Goal: Information Seeking & Learning: Learn about a topic

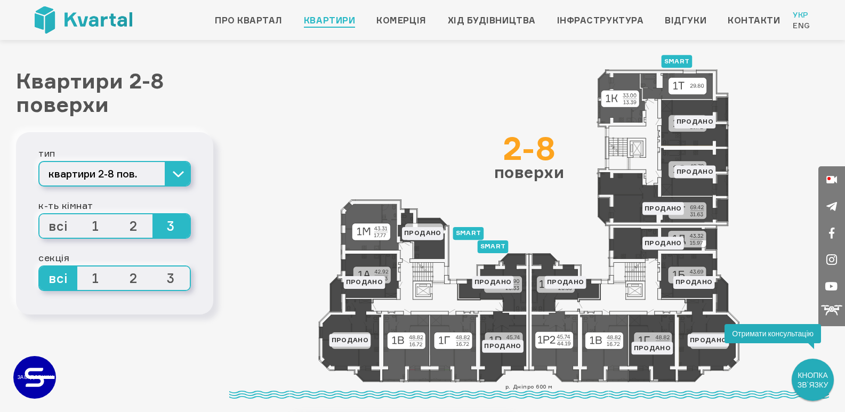
click at [166, 238] on span "3" at bounding box center [171, 225] width 38 height 23
click at [152, 214] on input "3" at bounding box center [152, 214] width 0 height 0
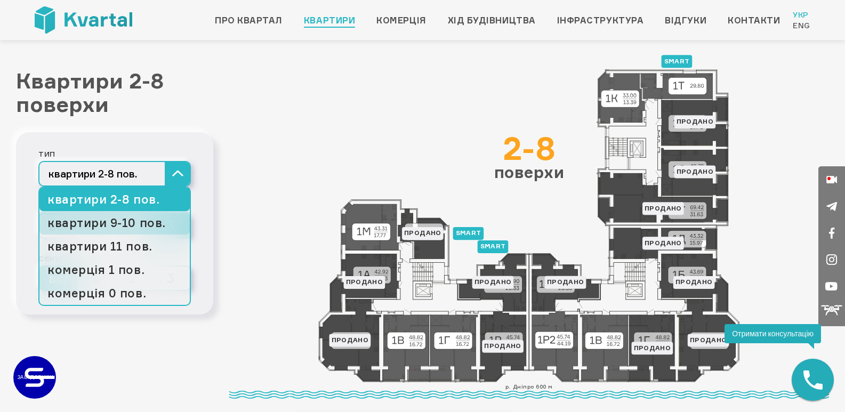
click at [144, 235] on link "квартири 9-10 пов." at bounding box center [114, 222] width 150 height 23
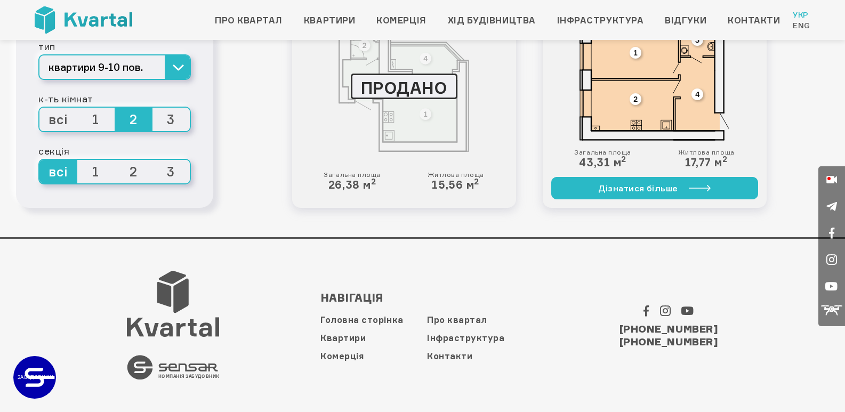
scroll to position [2191, 0]
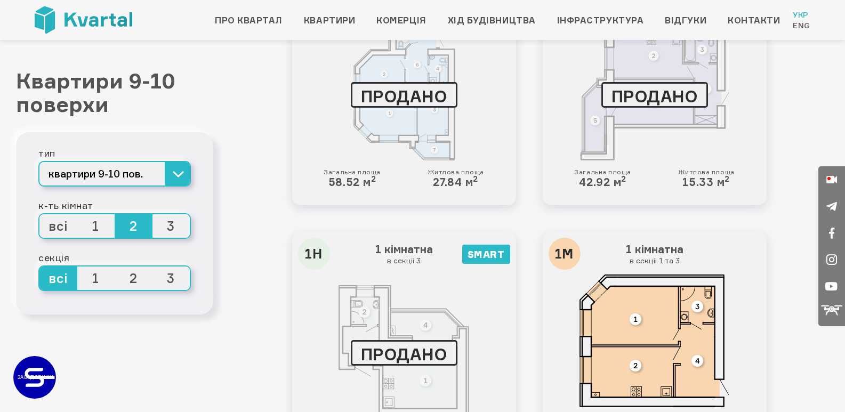
click at [167, 290] on span "3" at bounding box center [171, 278] width 38 height 23
click at [152, 267] on input "3" at bounding box center [152, 267] width 0 height 0
click at [69, 290] on span "всі" at bounding box center [58, 278] width 38 height 23
click at [39, 267] on input "всі" at bounding box center [39, 267] width 0 height 0
click at [172, 238] on span "3" at bounding box center [171, 225] width 38 height 23
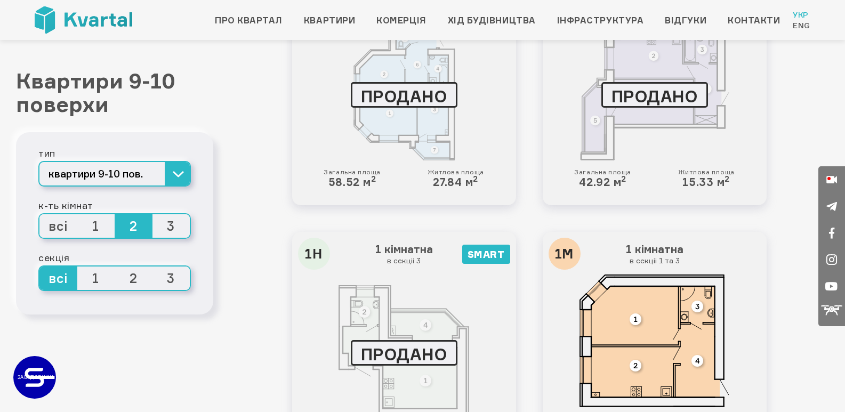
click at [152, 214] on input "3" at bounding box center [152, 214] width 0 height 0
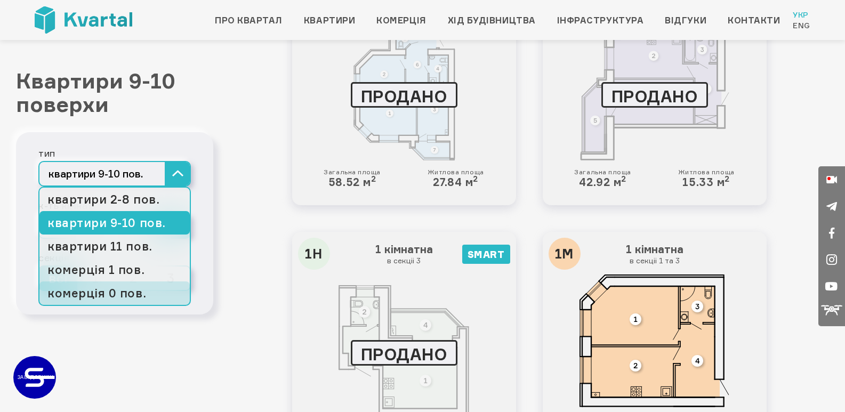
click at [115, 305] on link "комерція 0 пов." at bounding box center [114, 293] width 150 height 23
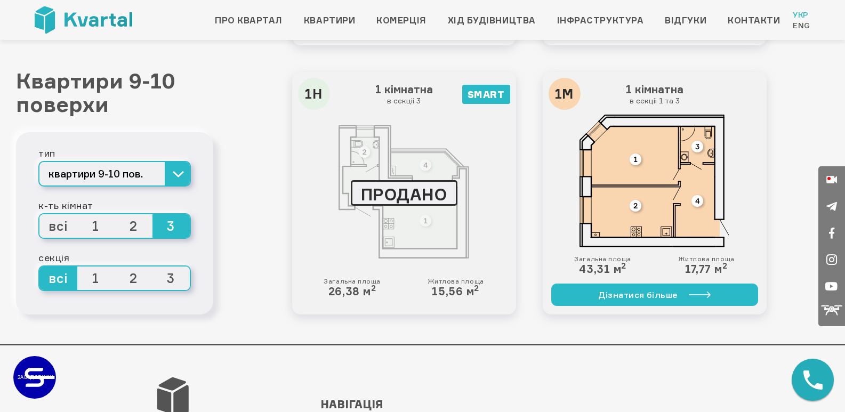
scroll to position [2138, 0]
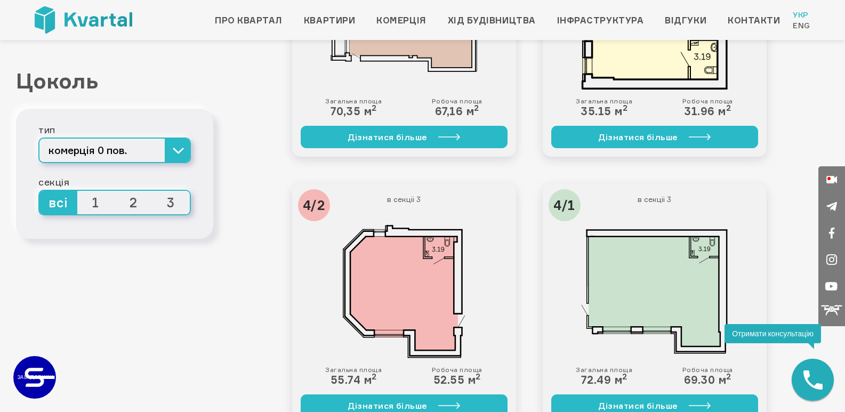
scroll to position [320, 0]
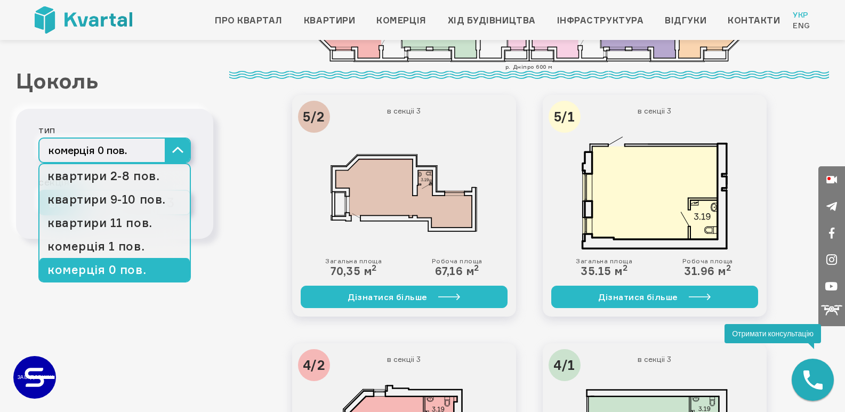
click at [178, 163] on button "комерція 0 пов." at bounding box center [114, 151] width 152 height 26
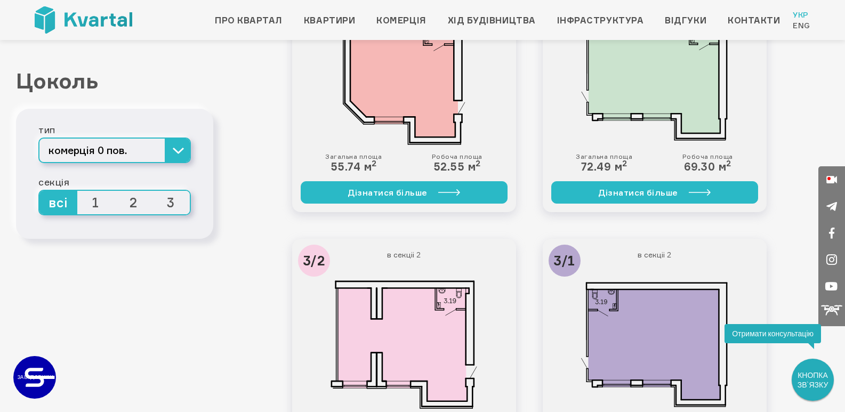
scroll to position [853, 0]
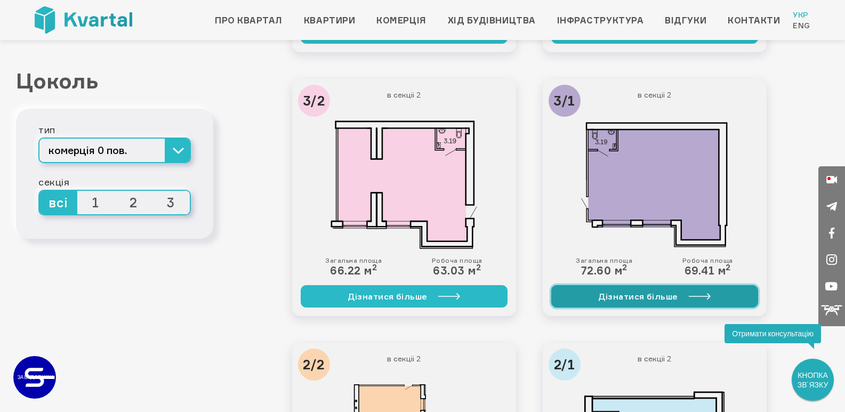
click at [662, 291] on link "Дізнатися більше" at bounding box center [654, 296] width 207 height 22
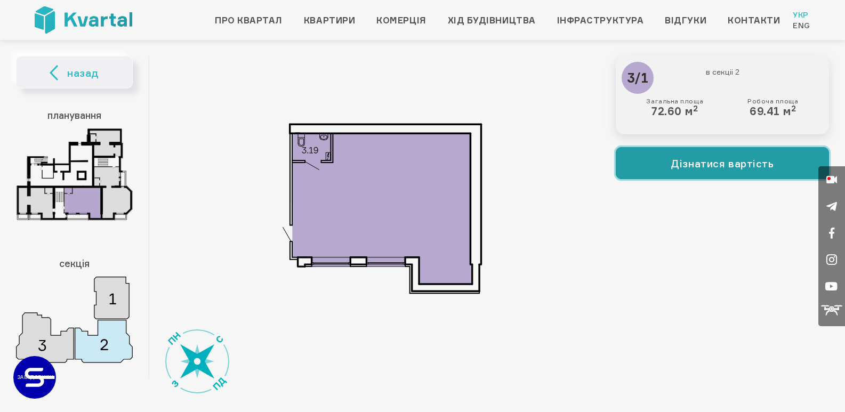
click at [708, 159] on button "Дізнатися вартість" at bounding box center [722, 163] width 213 height 32
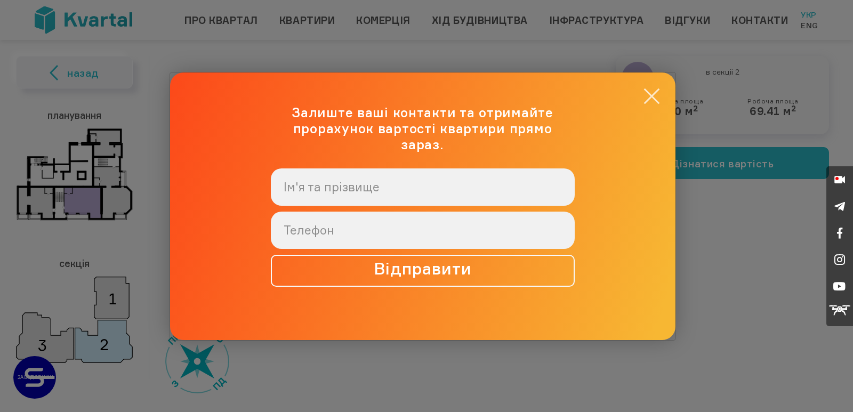
click at [647, 97] on button "×" at bounding box center [651, 96] width 21 height 21
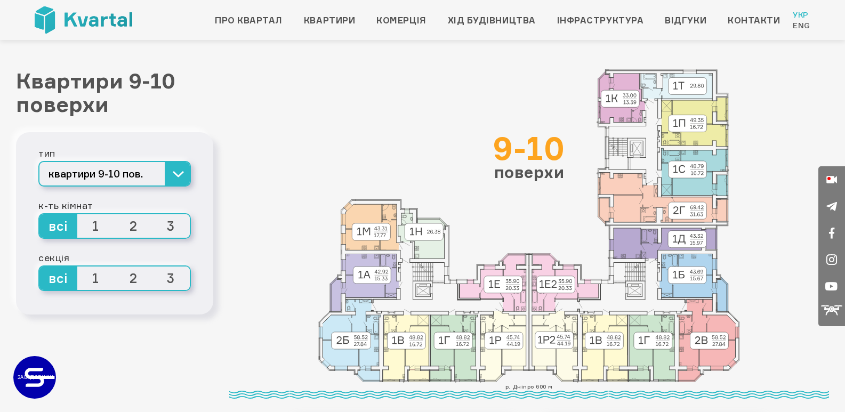
scroll to position [2138, 0]
click at [127, 238] on span "2" at bounding box center [134, 225] width 38 height 23
click at [115, 214] on input "2" at bounding box center [115, 214] width 0 height 0
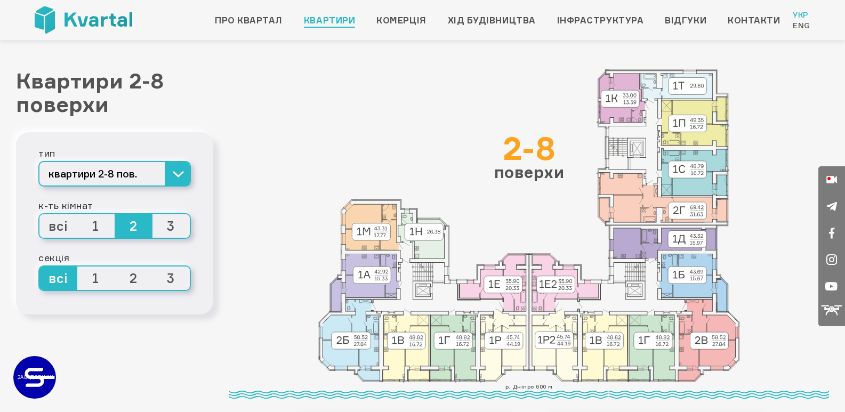
click at [412, 228] on icon at bounding box center [422, 233] width 49 height 50
click at [515, 285] on icon at bounding box center [493, 283] width 67 height 58
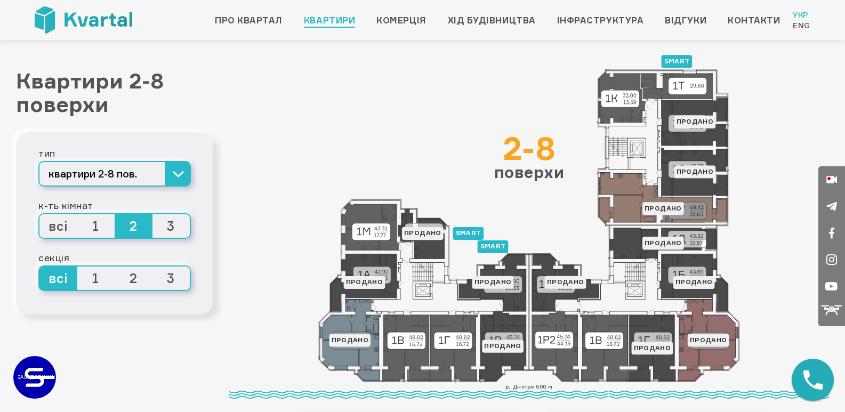
scroll to position [107, 0]
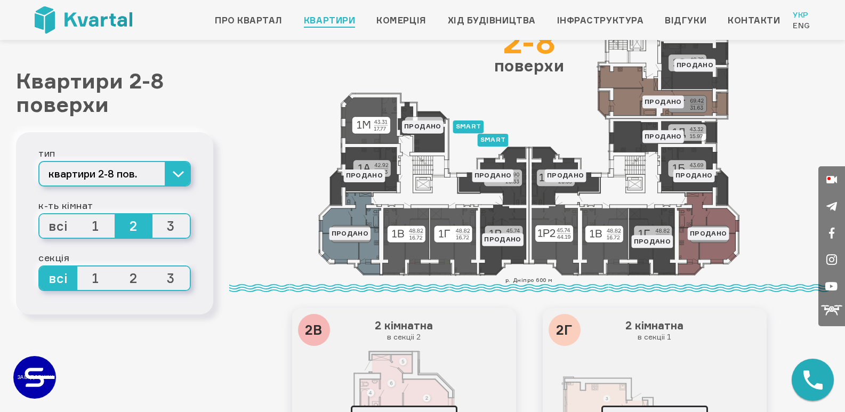
click at [547, 281] on div "р. Дніпро 600 м" at bounding box center [529, 284] width 600 height 17
click at [451, 234] on icon at bounding box center [529, 120] width 422 height 314
click at [423, 235] on icon at bounding box center [529, 120] width 422 height 314
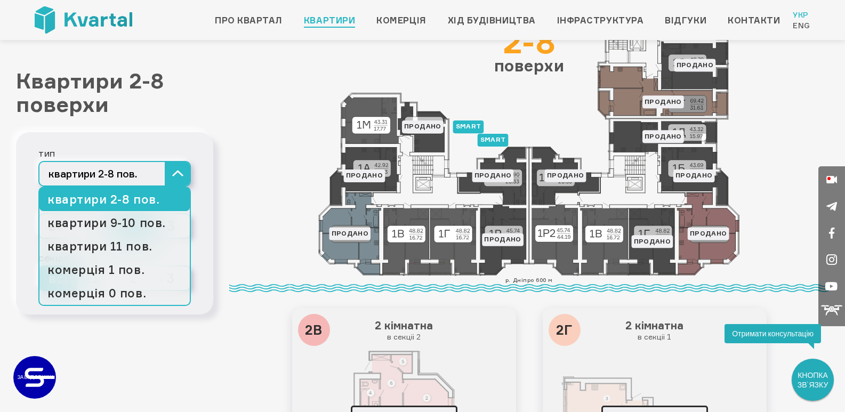
click at [179, 187] on button "квартири 2-8 пов." at bounding box center [114, 174] width 152 height 26
click at [147, 235] on link "квартири 9-10 пов." at bounding box center [114, 222] width 150 height 23
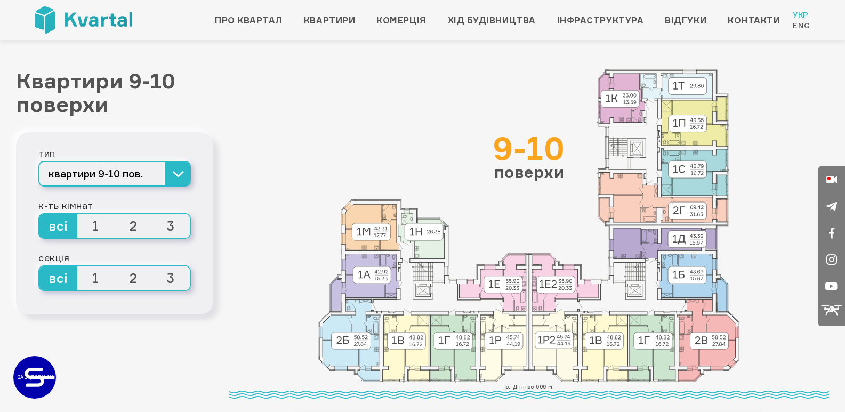
click at [136, 238] on span "2" at bounding box center [134, 225] width 38 height 23
click at [115, 214] on input "2" at bounding box center [115, 214] width 0 height 0
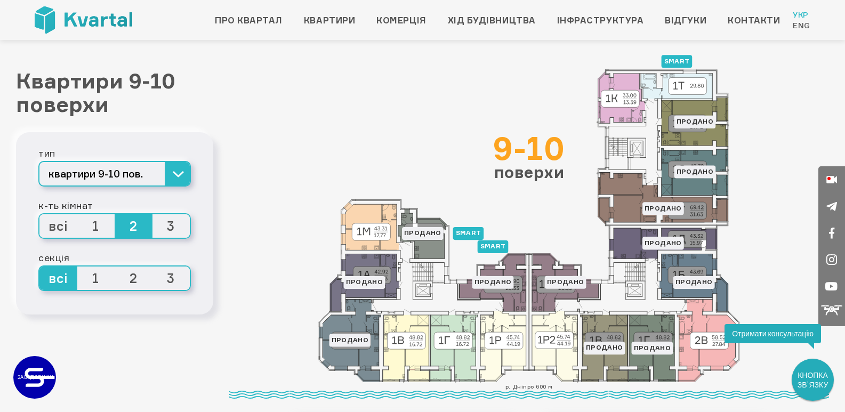
click at [139, 238] on span "2" at bounding box center [134, 225] width 38 height 23
click at [115, 214] on input "2" at bounding box center [115, 214] width 0 height 0
click at [46, 238] on span "всі" at bounding box center [58, 225] width 38 height 23
click at [39, 214] on input "всі" at bounding box center [39, 214] width 0 height 0
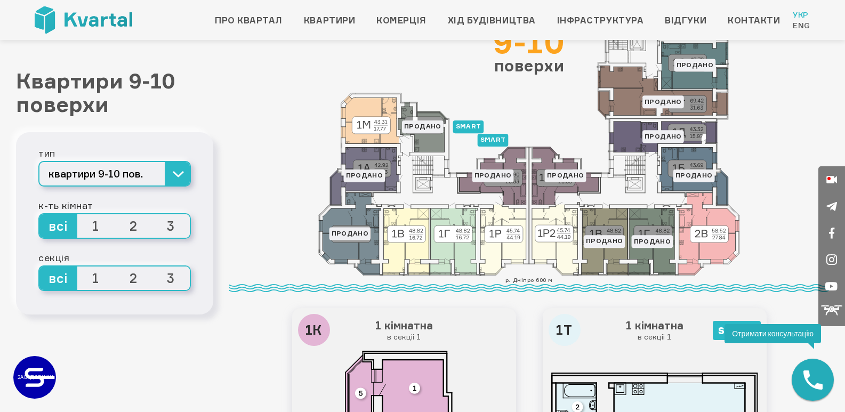
click at [490, 140] on icon at bounding box center [529, 120] width 422 height 314
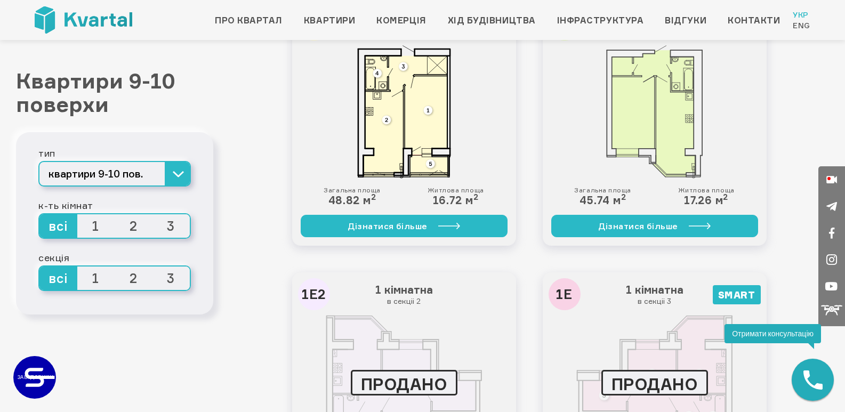
scroll to position [1226, 0]
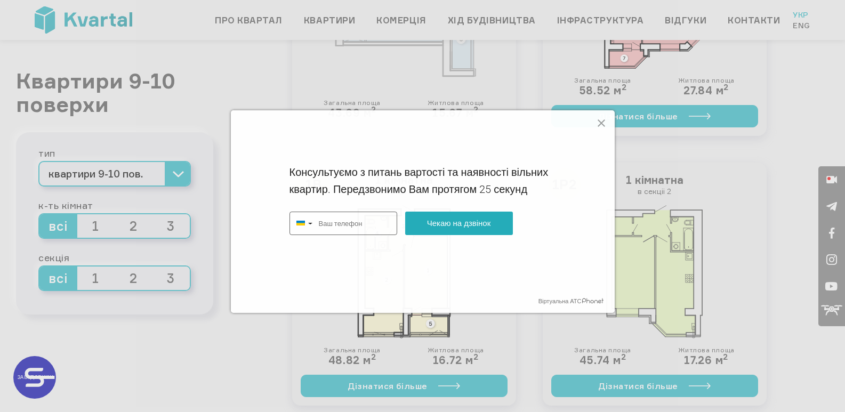
type input "+380"
click at [600, 119] on icon at bounding box center [601, 123] width 13 height 13
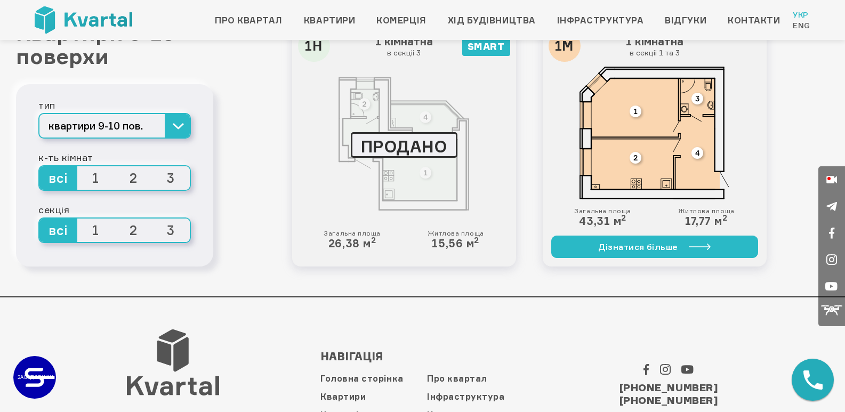
scroll to position [2346, 0]
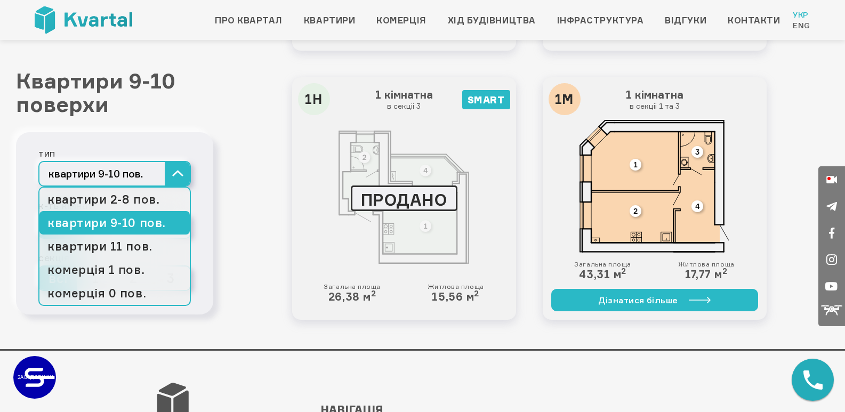
click at [174, 178] on button "квартири 9-10 пов." at bounding box center [114, 174] width 152 height 26
click at [128, 203] on link "квартири 2-8 пов." at bounding box center [114, 199] width 150 height 23
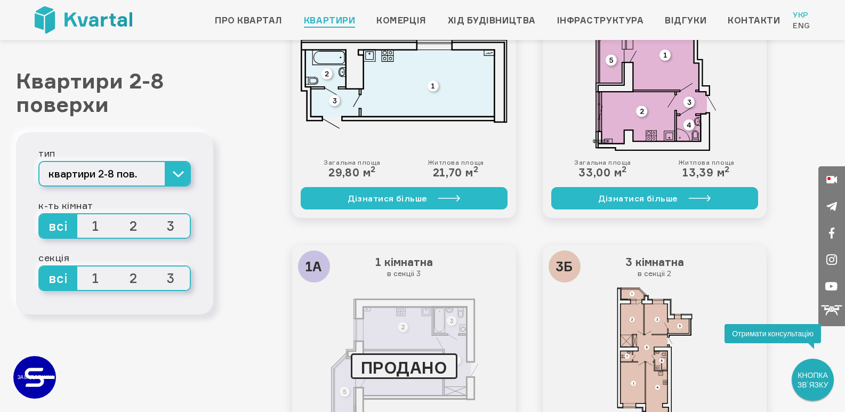
scroll to position [1386, 0]
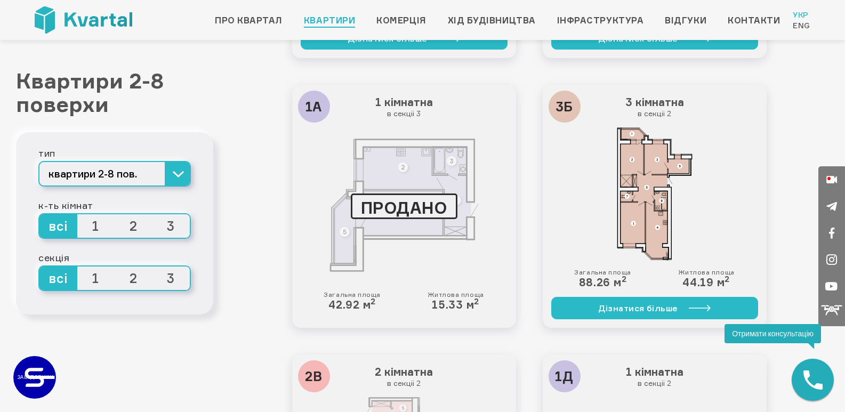
click at [614, 321] on div "3Б 3 кімнатна в секціі 2 Загальна площа 88.26 м 2 Житлова площа 44.19 м 2 Дізна…" at bounding box center [655, 206] width 224 height 243
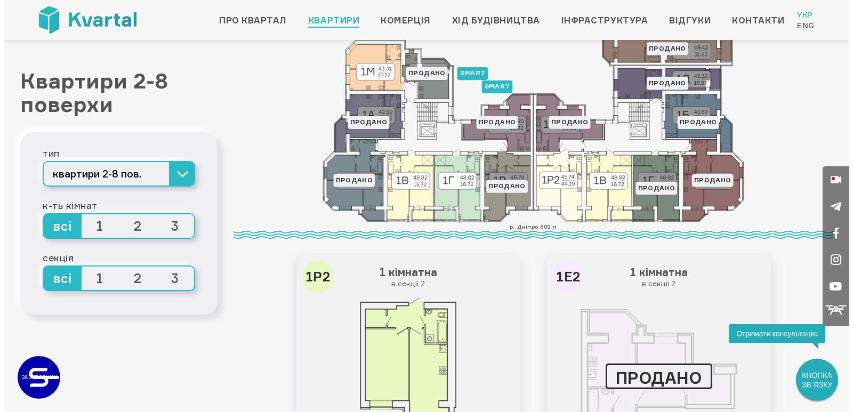
scroll to position [0, 0]
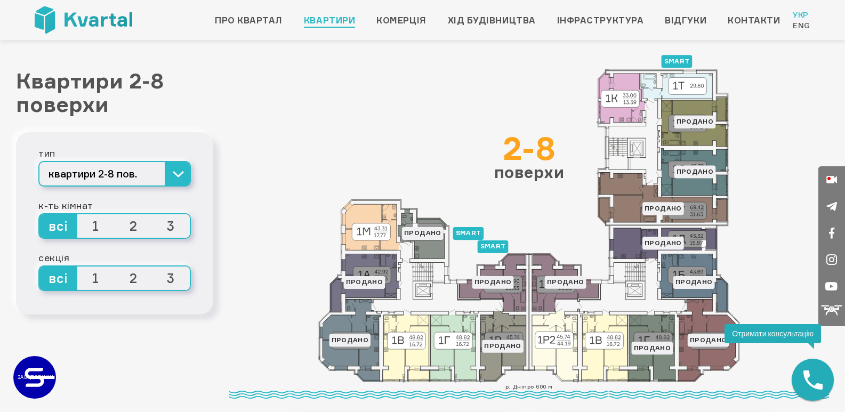
click at [666, 209] on icon at bounding box center [663, 198] width 130 height 52
click at [494, 248] on icon at bounding box center [529, 226] width 422 height 314
click at [493, 238] on icon at bounding box center [529, 226] width 422 height 314
click at [665, 159] on icon at bounding box center [695, 171] width 67 height 47
drag, startPoint x: 651, startPoint y: 134, endPoint x: 642, endPoint y: 136, distance: 8.9
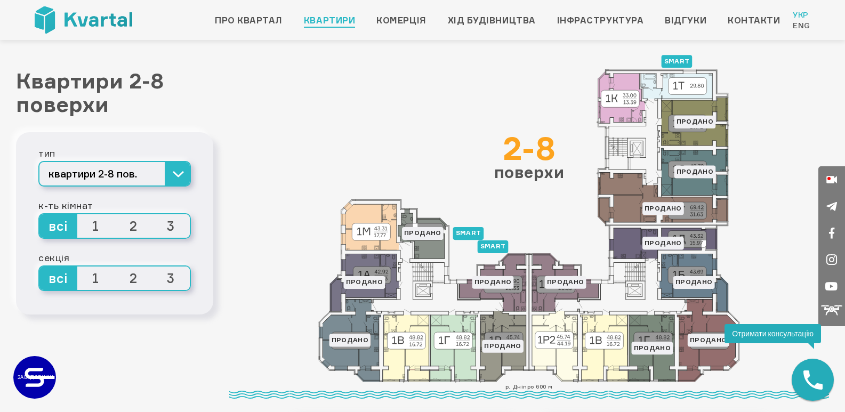
click at [649, 134] on icon at bounding box center [529, 226] width 422 height 314
click at [636, 140] on icon at bounding box center [529, 226] width 422 height 314
click at [624, 112] on icon at bounding box center [621, 97] width 47 height 52
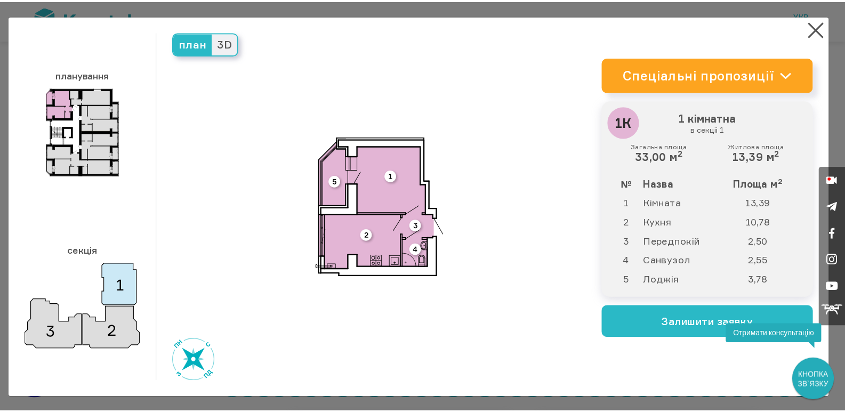
scroll to position [1, 0]
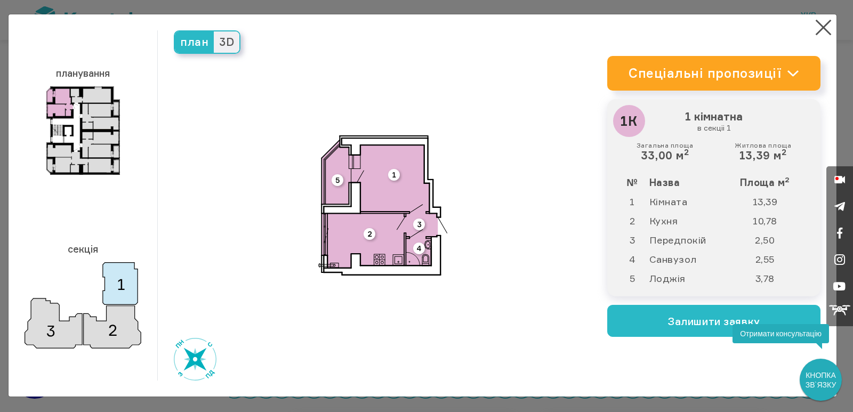
click at [106, 334] on img at bounding box center [83, 305] width 117 height 86
click at [40, 329] on img at bounding box center [83, 305] width 117 height 86
click at [76, 312] on img at bounding box center [83, 305] width 117 height 86
click at [191, 37] on span "план" at bounding box center [194, 41] width 39 height 21
click at [175, 31] on input "план" at bounding box center [175, 31] width 0 height 0
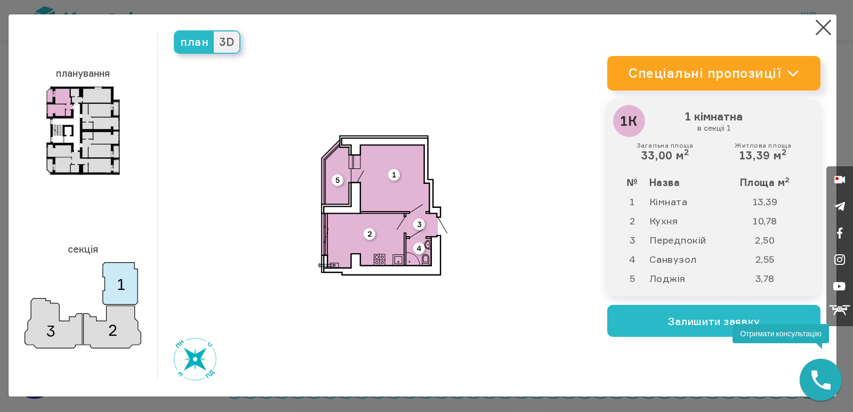
click at [217, 39] on span "3D" at bounding box center [227, 41] width 26 height 21
click at [214, 31] on input "3D" at bounding box center [214, 31] width 0 height 0
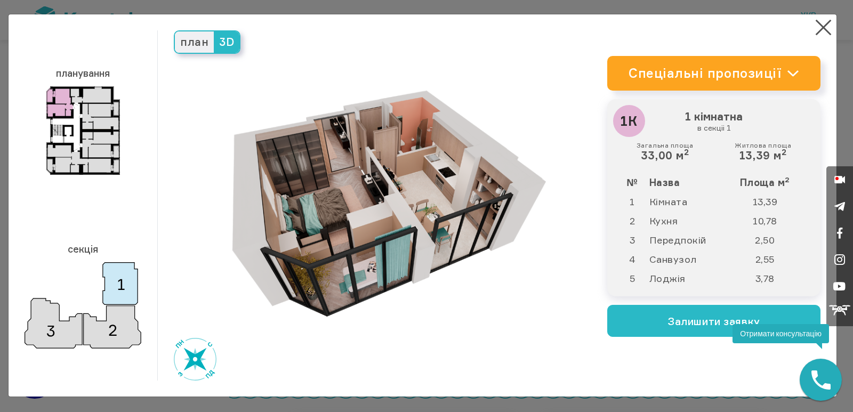
click at [218, 42] on span "3D" at bounding box center [227, 41] width 26 height 21
click at [214, 31] on input "3D" at bounding box center [214, 31] width 0 height 0
drag, startPoint x: 196, startPoint y: 358, endPoint x: 244, endPoint y: 361, distance: 48.6
click at [235, 370] on div "план 3D" at bounding box center [382, 205] width 449 height 350
click at [411, 243] on img at bounding box center [382, 205] width 327 height 327
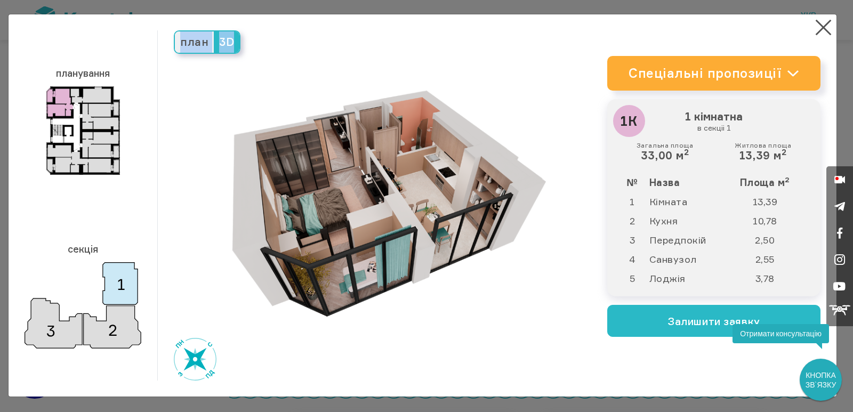
click at [788, 75] on icon at bounding box center [793, 73] width 10 height 5
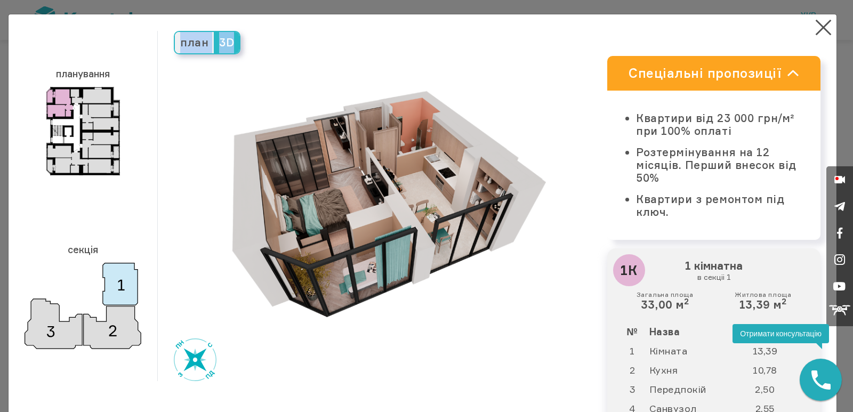
click at [223, 80] on img at bounding box center [382, 206] width 327 height 327
click at [248, 198] on img at bounding box center [382, 206] width 327 height 327
click at [104, 339] on img at bounding box center [83, 306] width 117 height 86
click at [90, 93] on img at bounding box center [83, 131] width 74 height 89
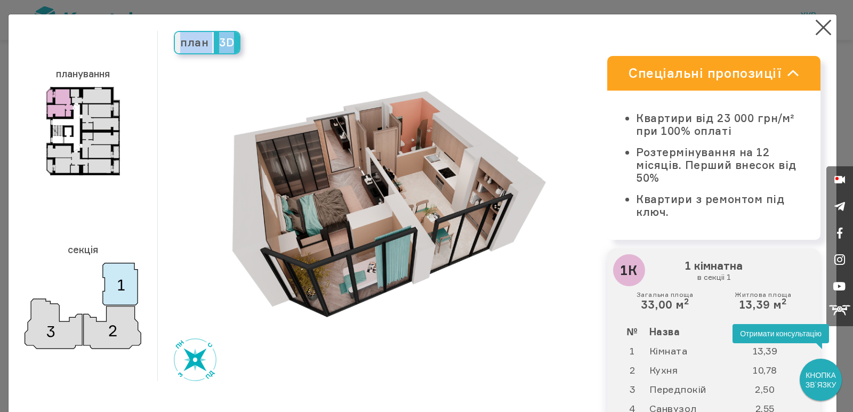
click at [75, 97] on img at bounding box center [83, 131] width 74 height 89
click at [92, 123] on img at bounding box center [83, 131] width 74 height 89
click at [91, 127] on img at bounding box center [83, 131] width 74 height 89
click at [103, 119] on img at bounding box center [83, 131] width 74 height 89
click at [98, 143] on img at bounding box center [83, 131] width 74 height 89
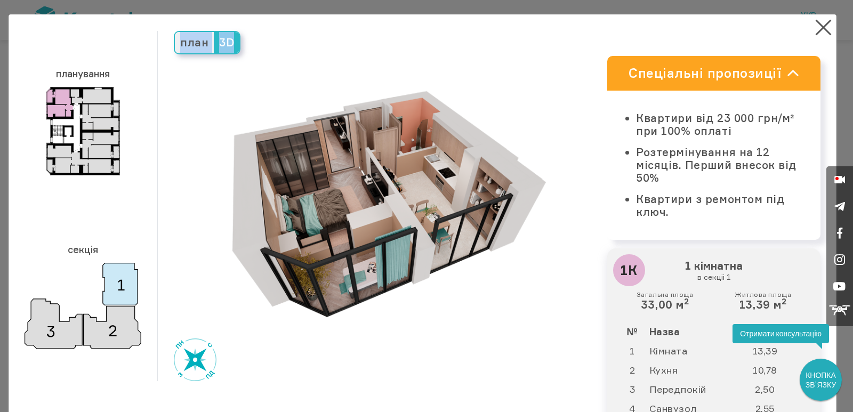
click at [81, 154] on img at bounding box center [83, 131] width 74 height 89
click at [813, 23] on button "×" at bounding box center [823, 27] width 21 height 21
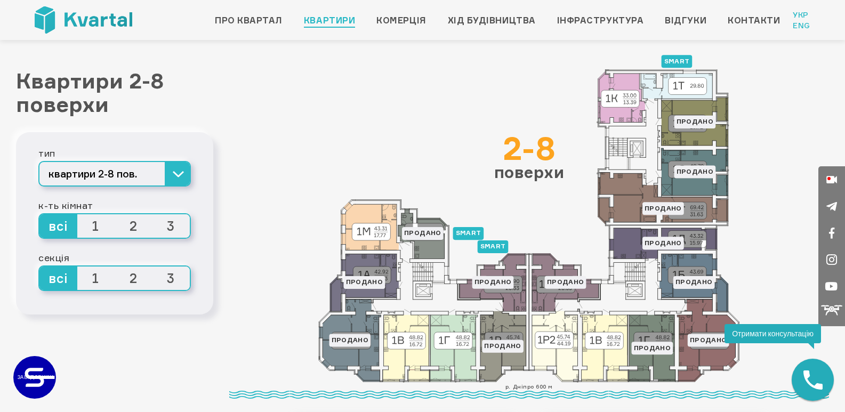
click at [809, 27] on link "Eng" at bounding box center [802, 25] width 18 height 11
click at [376, 23] on link "Комерція" at bounding box center [401, 20] width 50 height 13
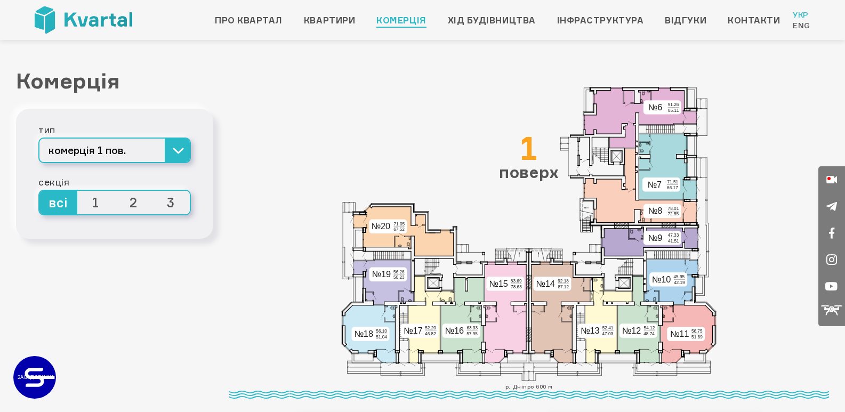
click at [322, 157] on div at bounding box center [529, 226] width 600 height 314
click at [316, 22] on link "Квартири" at bounding box center [329, 20] width 51 height 13
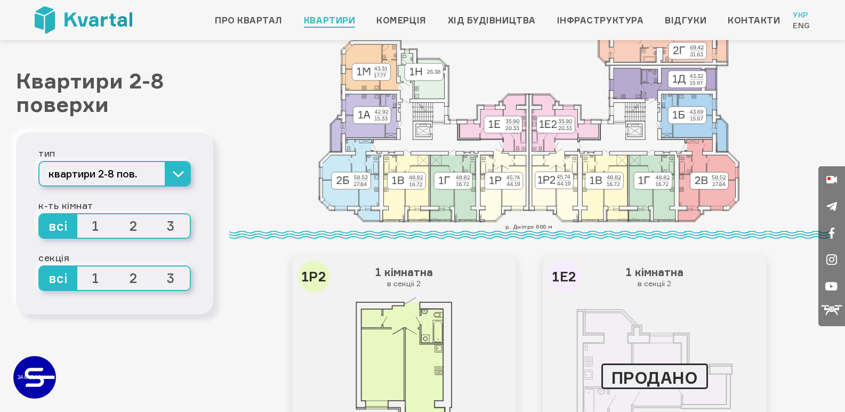
scroll to position [320, 0]
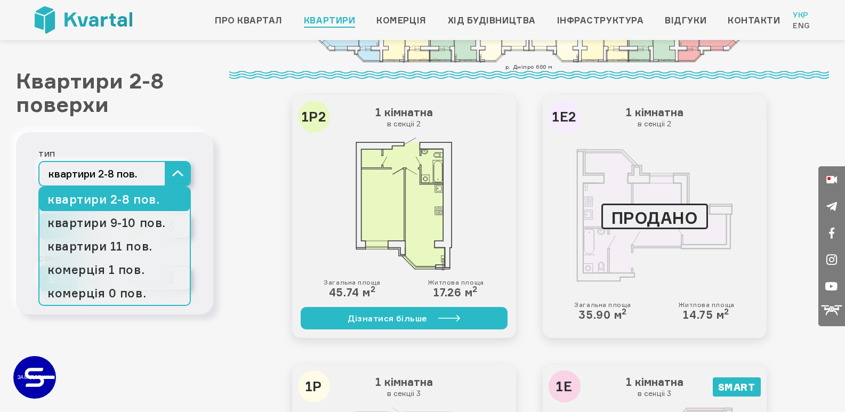
click at [184, 187] on button "квартири 2-8 пов." at bounding box center [114, 174] width 152 height 26
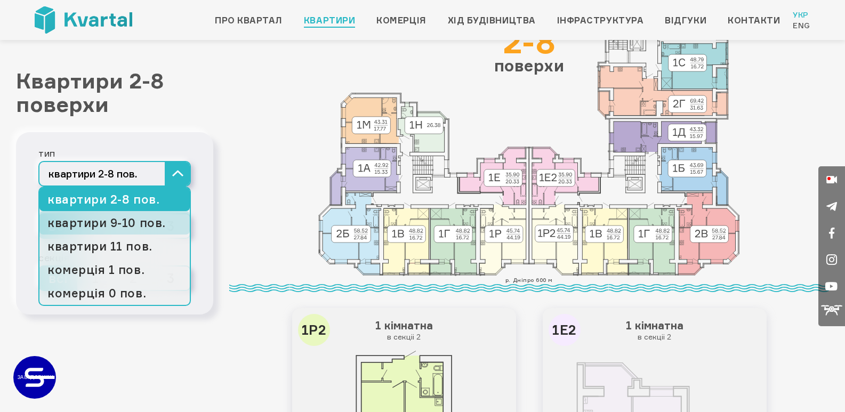
scroll to position [213, 0]
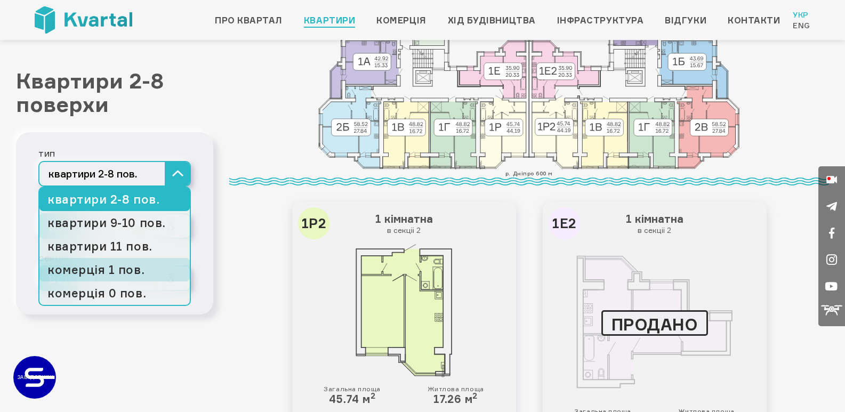
click at [127, 282] on link "комерція 1 пов." at bounding box center [114, 269] width 150 height 23
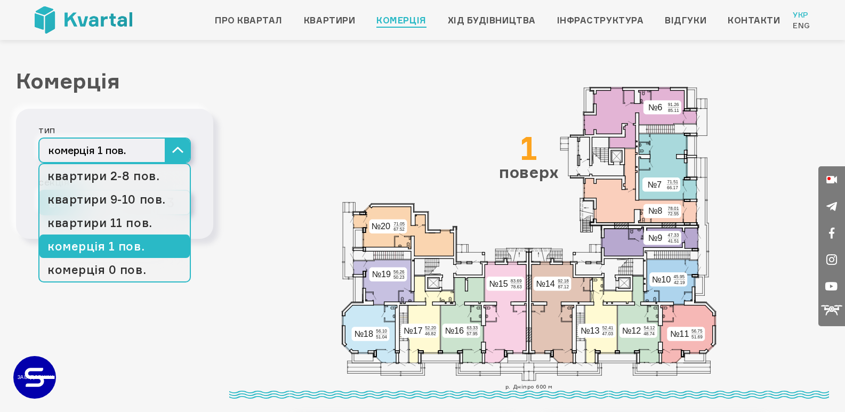
click at [178, 163] on button "комерція 1 пов." at bounding box center [114, 151] width 152 height 26
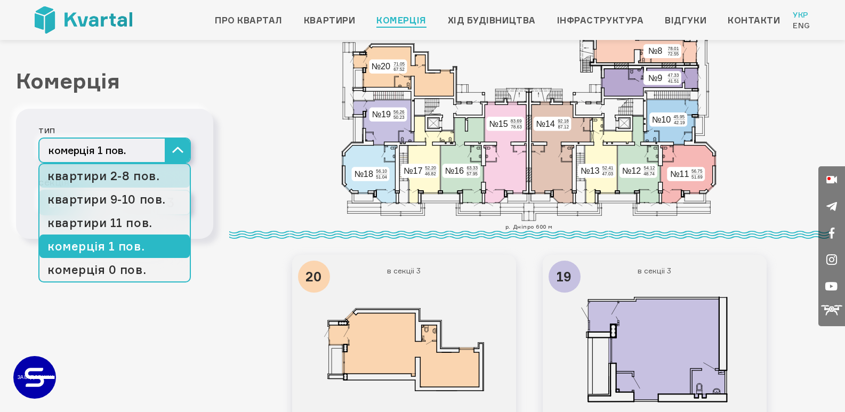
click at [142, 188] on link "квартири 2-8 пов." at bounding box center [114, 175] width 150 height 23
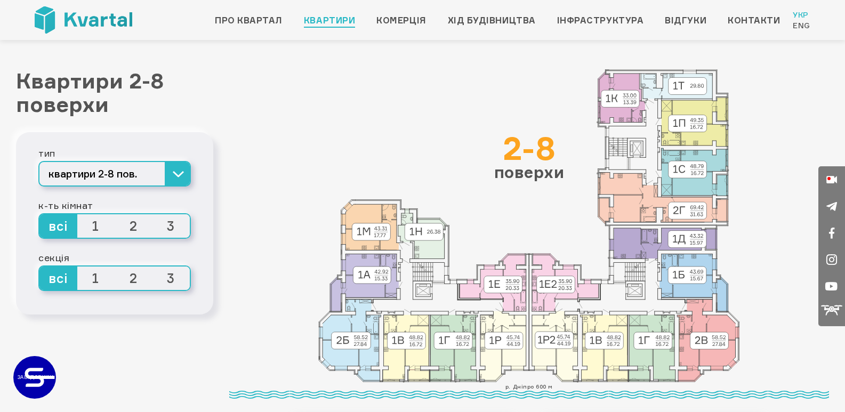
click at [275, 182] on div "3 секція 2 секція 1 секція" at bounding box center [529, 226] width 600 height 314
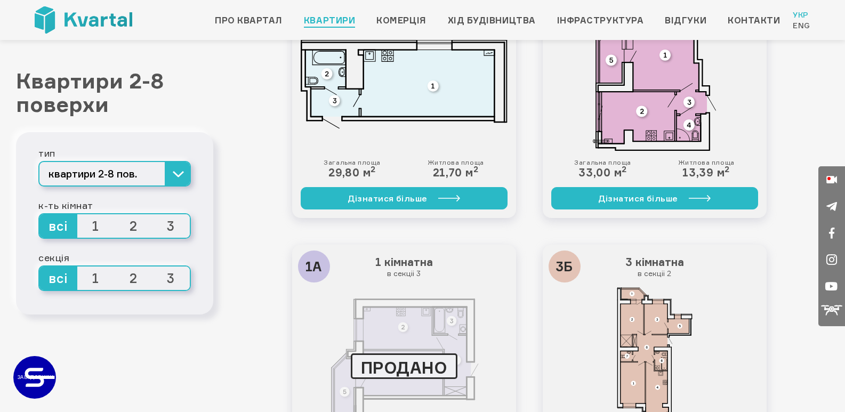
scroll to position [1440, 0]
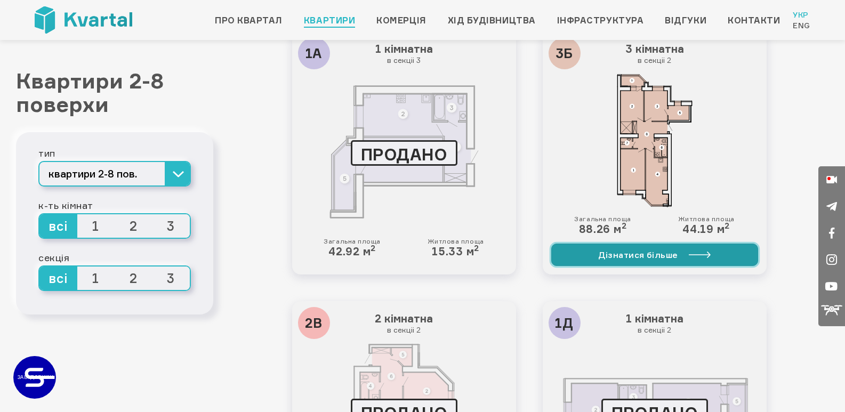
click at [614, 250] on link "Дізнатися більше" at bounding box center [654, 255] width 207 height 22
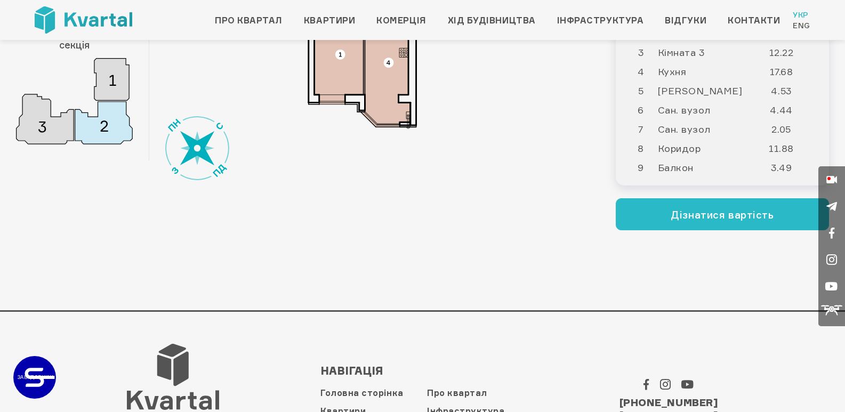
scroll to position [53, 0]
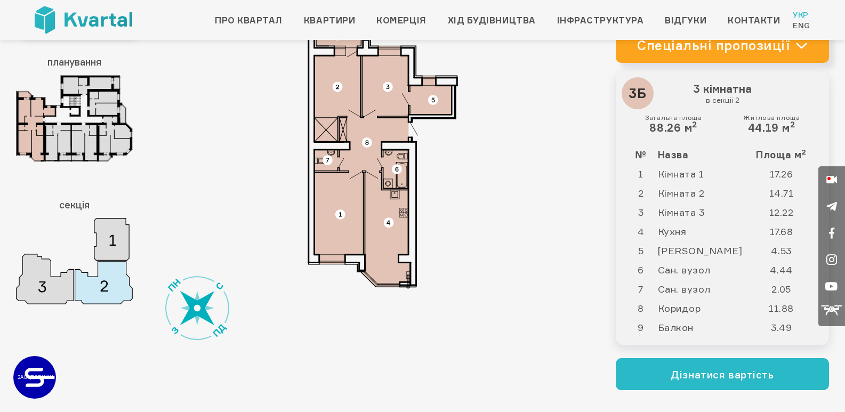
click at [687, 275] on td "Сан. вузол" at bounding box center [704, 269] width 95 height 19
click at [87, 288] on img at bounding box center [74, 261] width 117 height 86
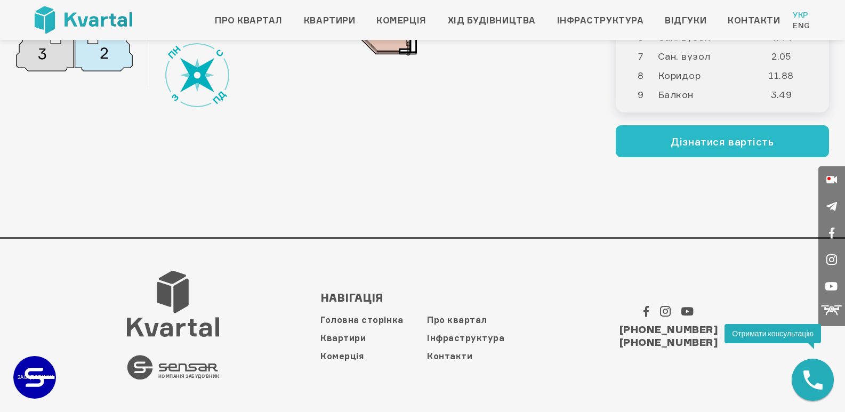
scroll to position [20, 0]
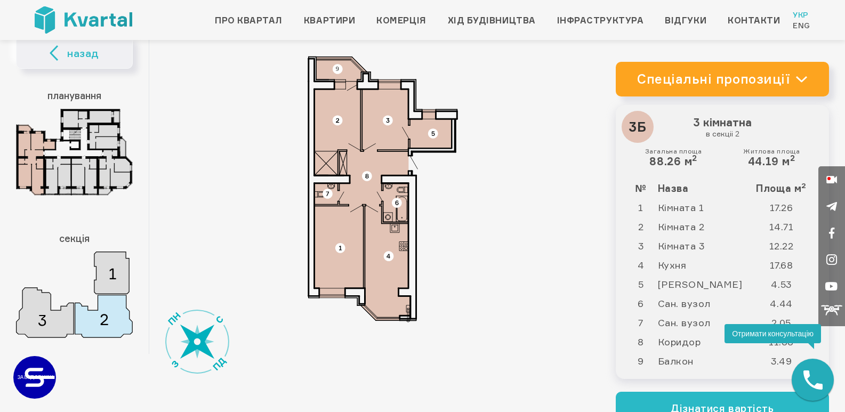
click at [199, 342] on div at bounding box center [382, 189] width 467 height 306
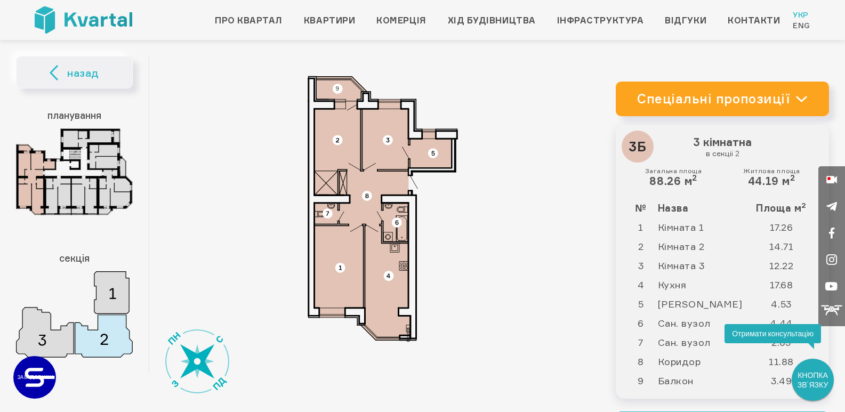
click at [13, 348] on div "Квартира 3Б назад планування секція Спеціальні пропозиції Квартири від 23 000 г…" at bounding box center [422, 250] width 845 height 388
click at [36, 336] on img at bounding box center [74, 314] width 117 height 86
click at [44, 190] on img at bounding box center [74, 171] width 117 height 87
click at [57, 195] on img at bounding box center [74, 171] width 117 height 87
click at [100, 200] on img at bounding box center [74, 171] width 117 height 87
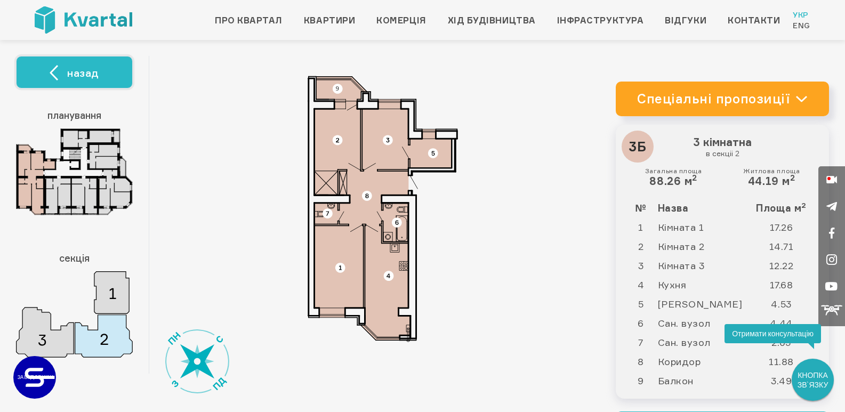
click at [47, 71] on button "назад" at bounding box center [74, 72] width 117 height 33
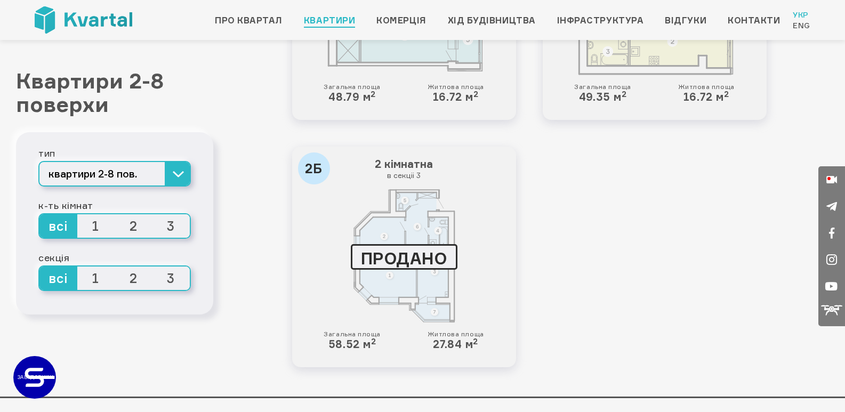
scroll to position [2544, 0]
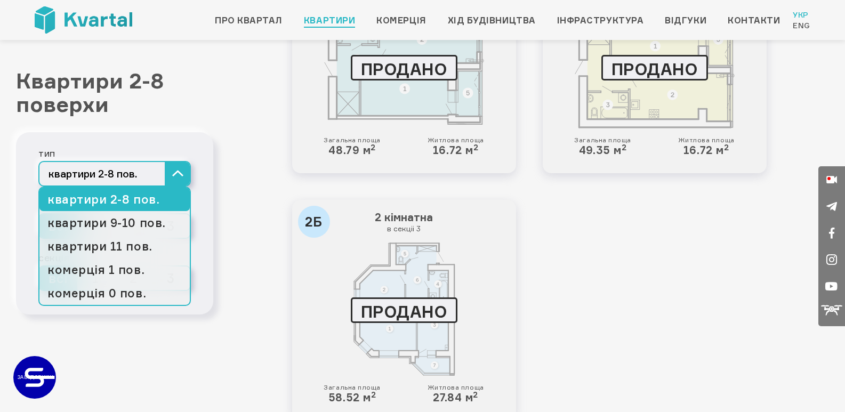
click at [183, 187] on button "квартири 2-8 пов." at bounding box center [114, 174] width 152 height 26
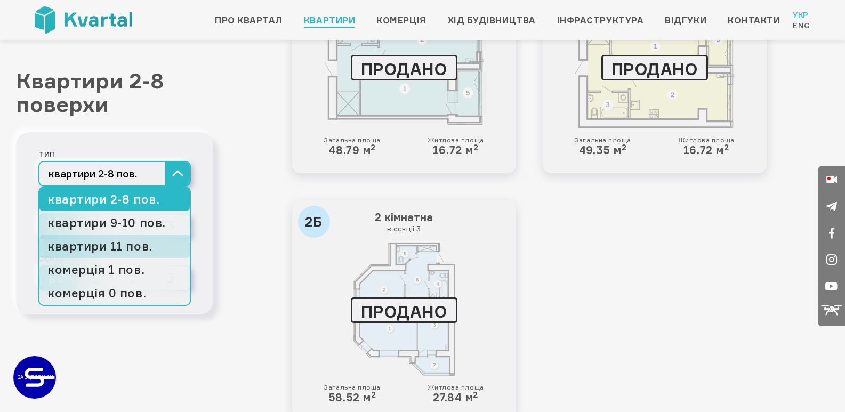
click at [131, 258] on link "квартири 11 пов." at bounding box center [114, 246] width 150 height 23
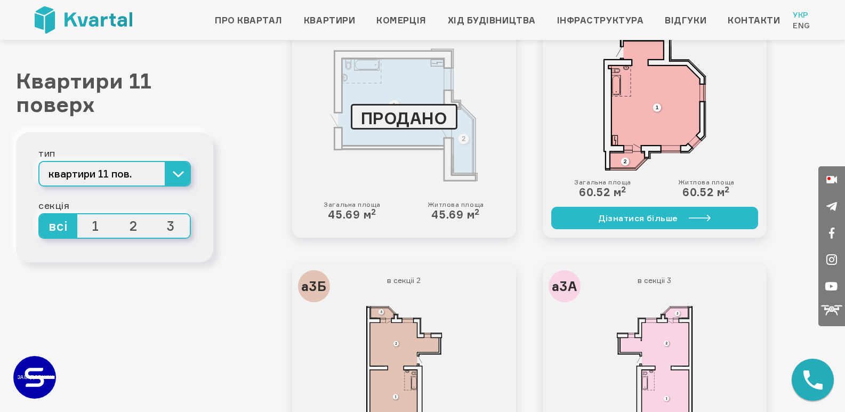
scroll to position [2026, 0]
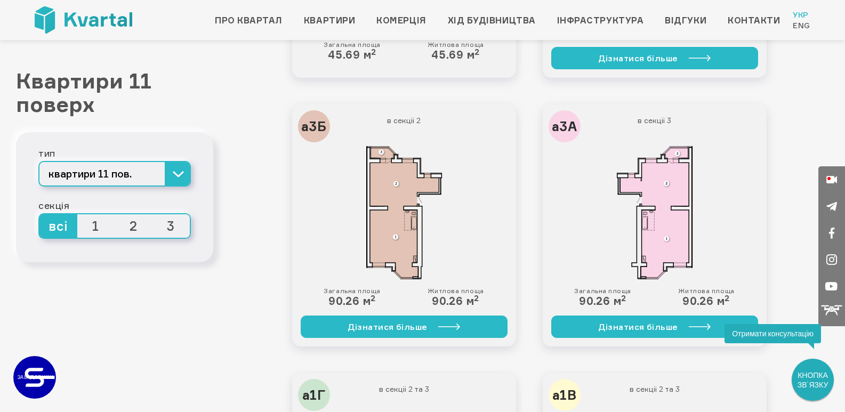
click at [628, 313] on div "а3А в секціі 3 Загальна площа 90.26 м 2 Житлова площа 90.26 м 2 Дізнатися більше" at bounding box center [655, 226] width 224 height 242
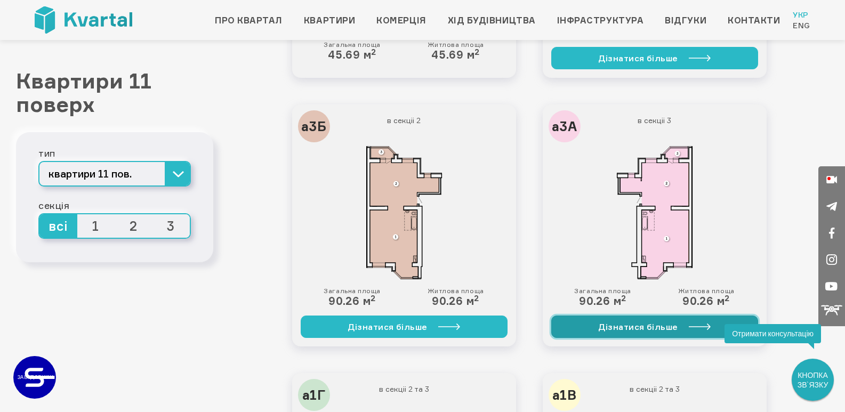
click at [630, 324] on link "Дізнатися більше" at bounding box center [654, 327] width 207 height 22
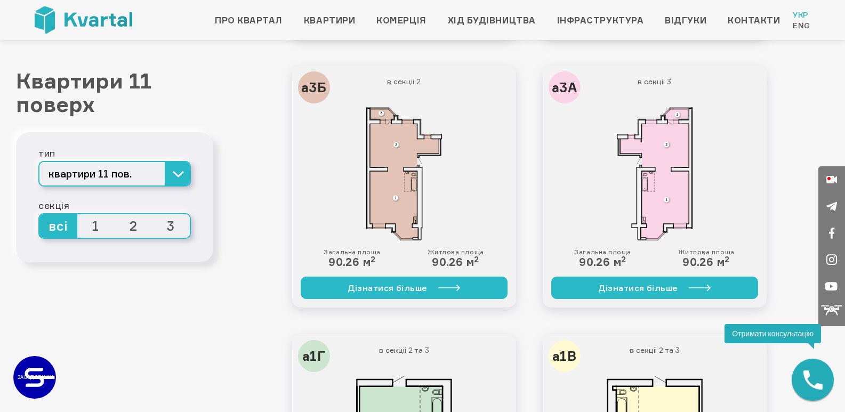
scroll to position [2012, 0]
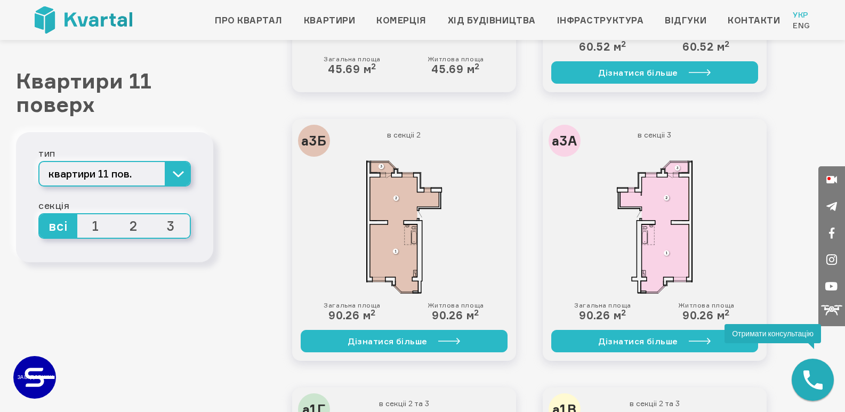
drag, startPoint x: 172, startPoint y: 371, endPoint x: 163, endPoint y: 283, distance: 88.5
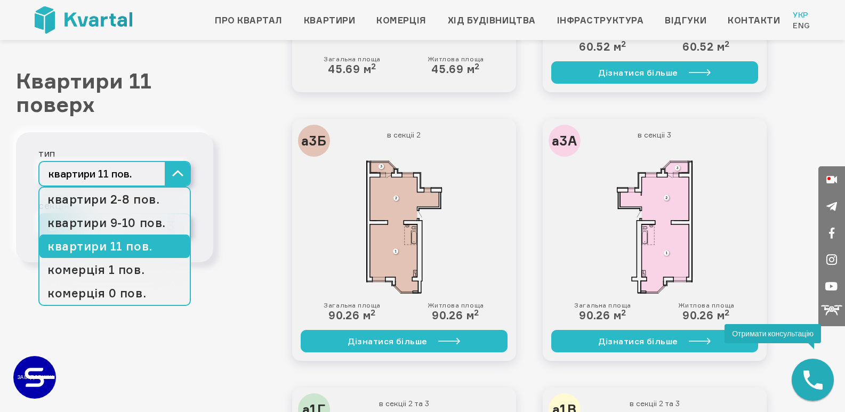
click at [178, 187] on button "квартири 11 пов." at bounding box center [114, 174] width 152 height 26
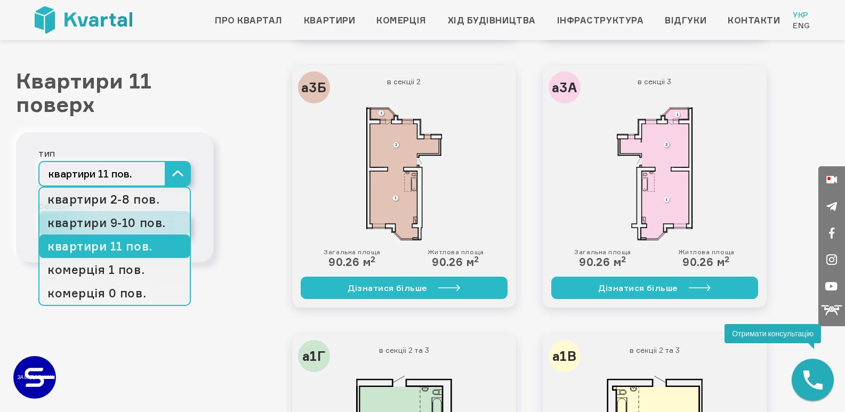
scroll to position [2172, 0]
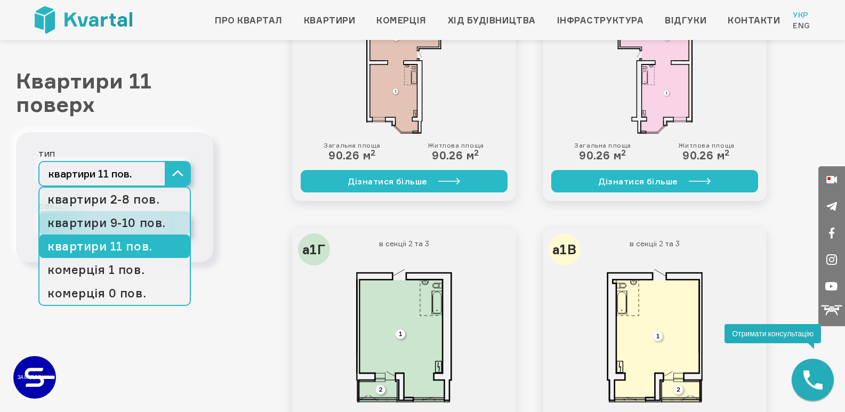
click at [139, 235] on link "квартири 9-10 пов." at bounding box center [114, 222] width 150 height 23
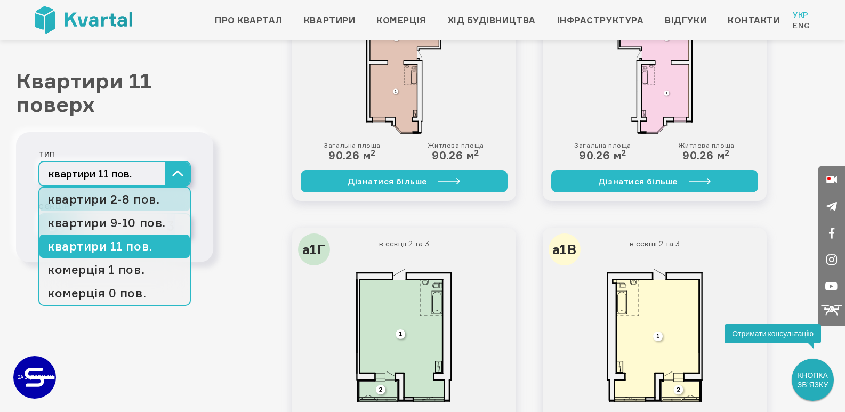
click at [167, 211] on link "квартири 2-8 пов." at bounding box center [114, 199] width 150 height 23
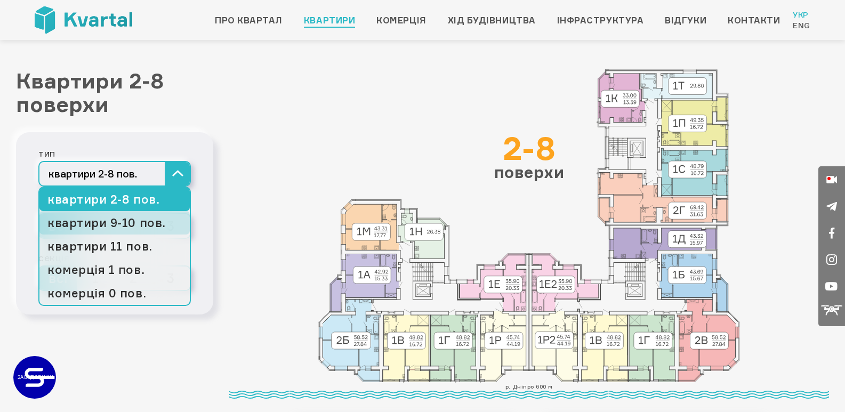
scroll to position [53, 0]
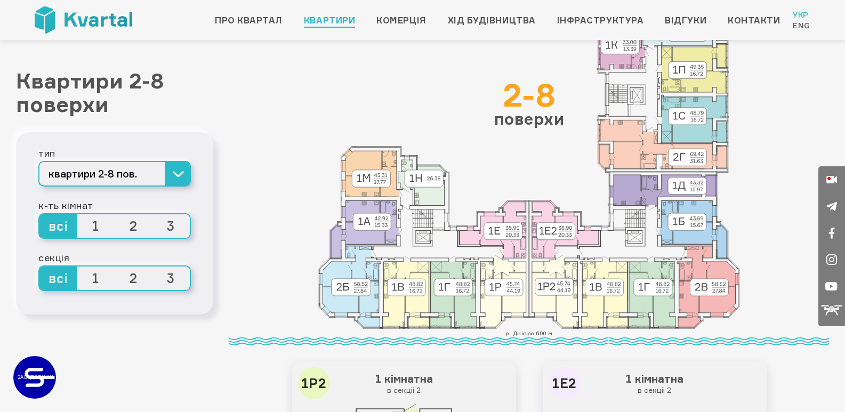
click at [179, 238] on span "3" at bounding box center [171, 225] width 38 height 23
click at [152, 214] on input "3" at bounding box center [152, 214] width 0 height 0
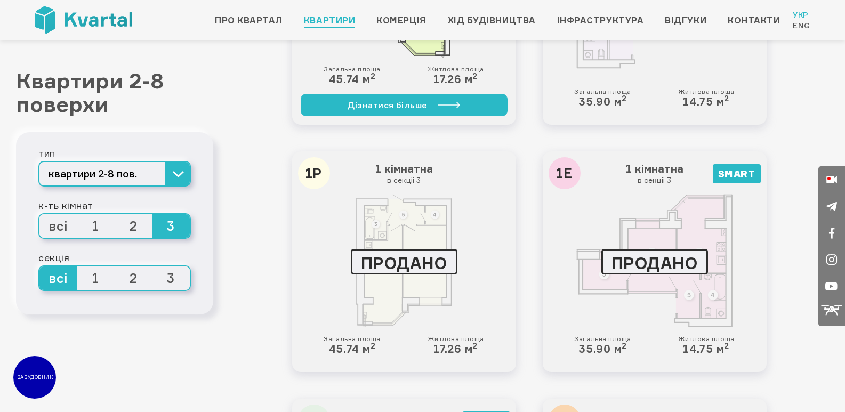
scroll to position [586, 0]
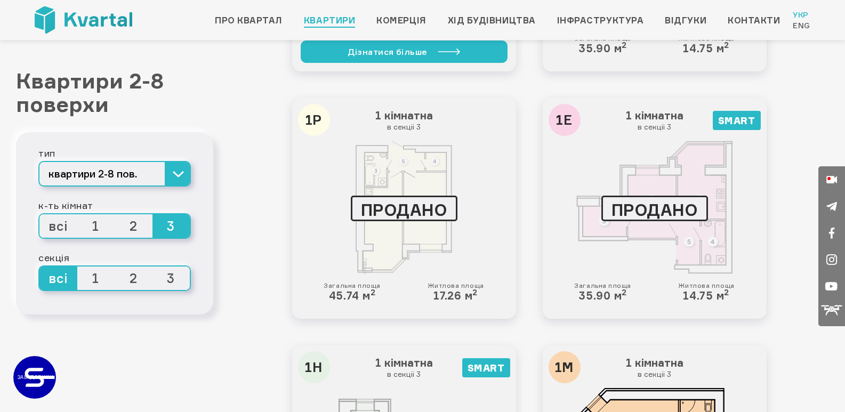
click at [178, 238] on span "3" at bounding box center [171, 225] width 38 height 23
click at [152, 214] on input "3" at bounding box center [152, 214] width 0 height 0
click at [170, 238] on span "3" at bounding box center [171, 225] width 38 height 23
click at [152, 214] on input "3" at bounding box center [152, 214] width 0 height 0
click at [170, 238] on span "3" at bounding box center [171, 225] width 38 height 23
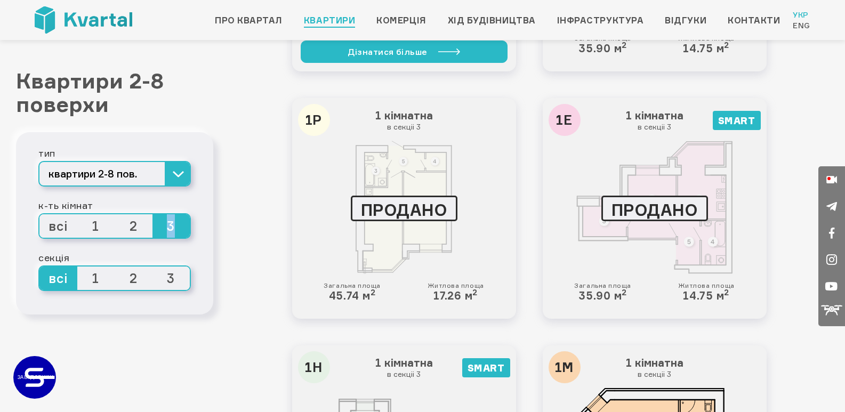
click at [152, 214] on input "3" at bounding box center [152, 214] width 0 height 0
click at [170, 238] on span "3" at bounding box center [171, 225] width 38 height 23
click at [152, 214] on input "3" at bounding box center [152, 214] width 0 height 0
click at [170, 238] on span "3" at bounding box center [171, 225] width 38 height 23
click at [152, 214] on input "3" at bounding box center [152, 214] width 0 height 0
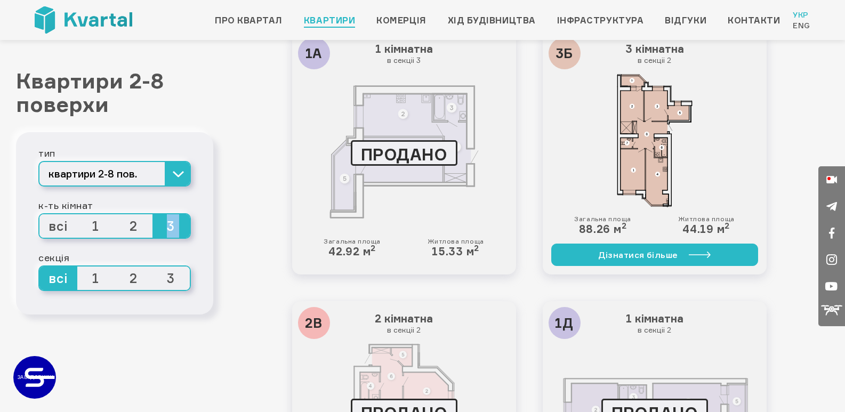
scroll to position [1173, 0]
